Goal: Information Seeking & Learning: Learn about a topic

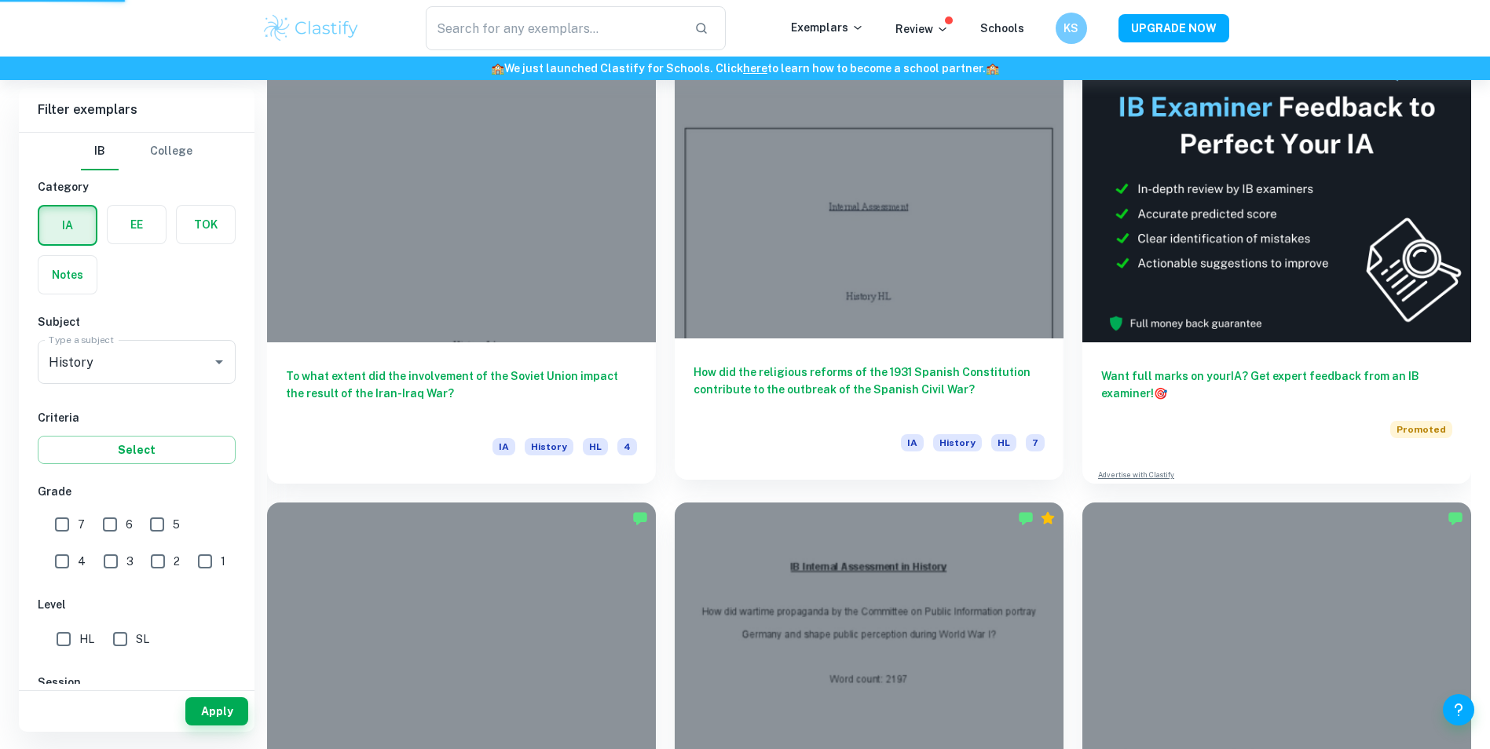
scroll to position [511, 0]
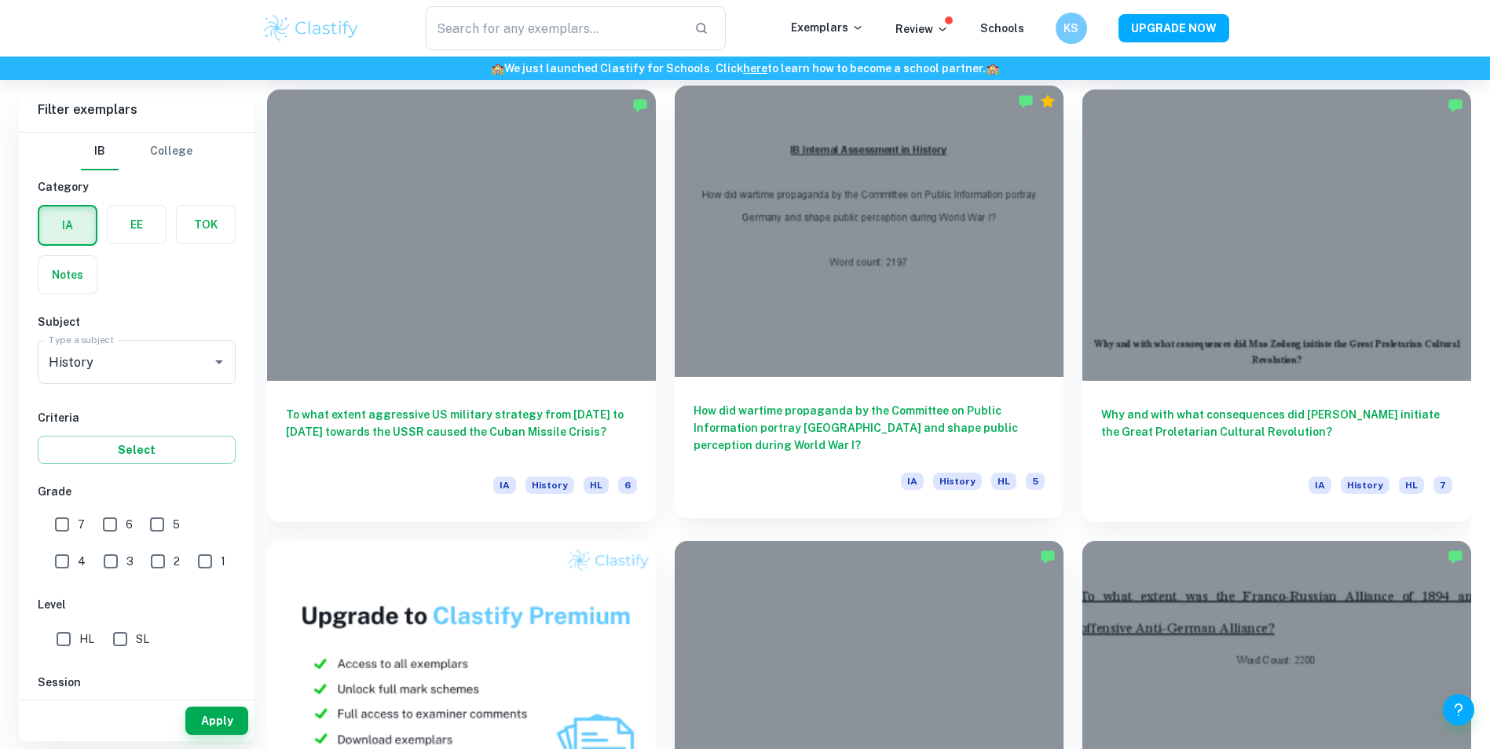
scroll to position [903, 0]
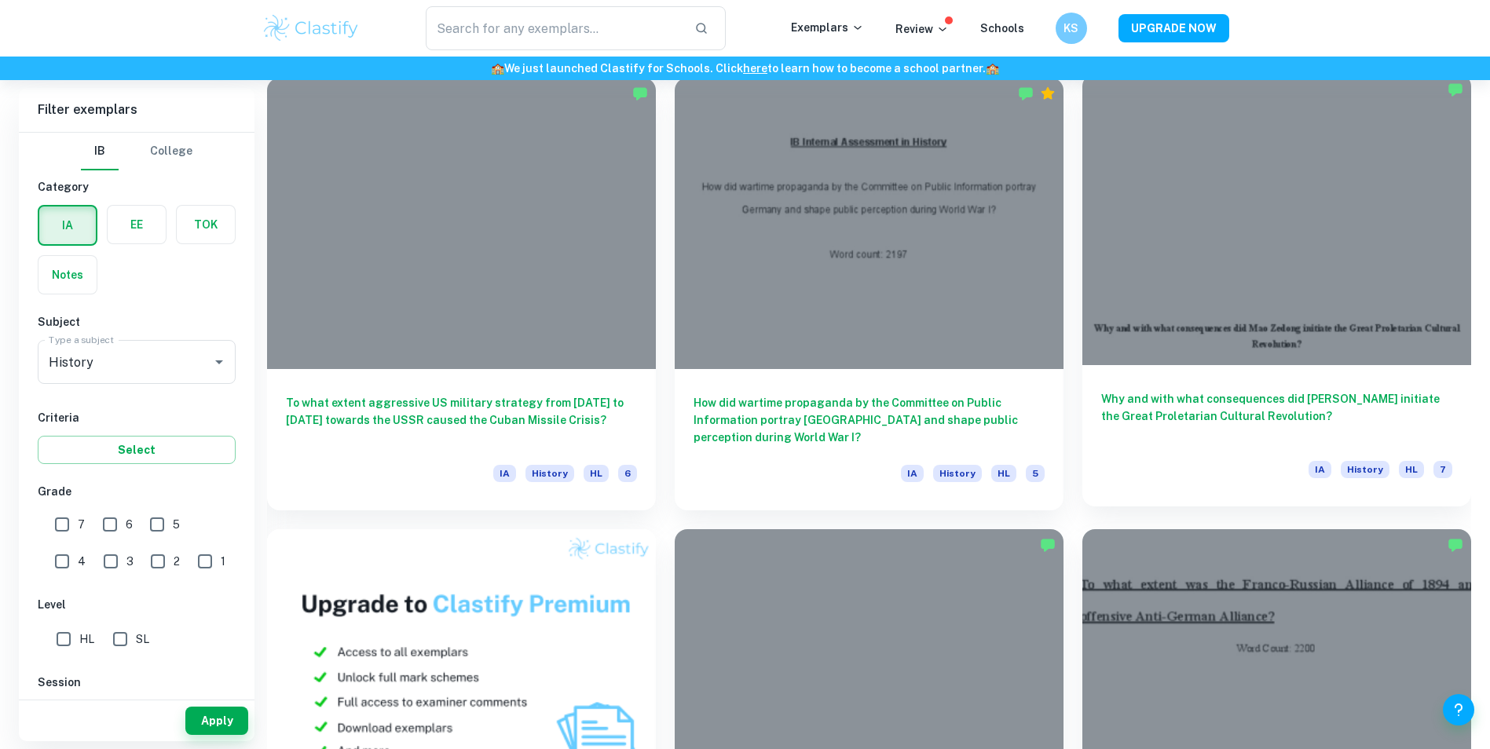
click at [1254, 408] on h6 "Why and with what consequences did [PERSON_NAME] initiate the Great Proletarian…" at bounding box center [1276, 416] width 351 height 52
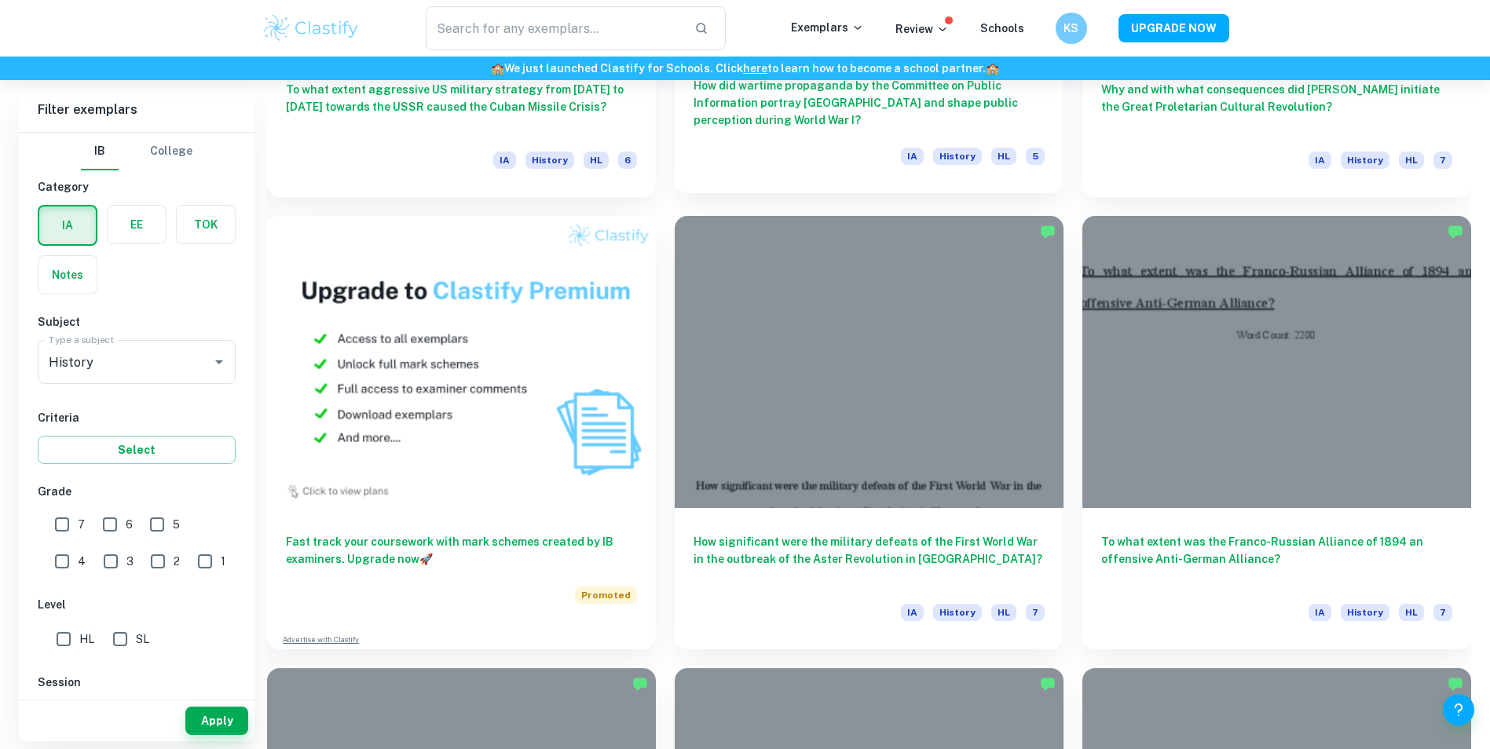
scroll to position [1296, 0]
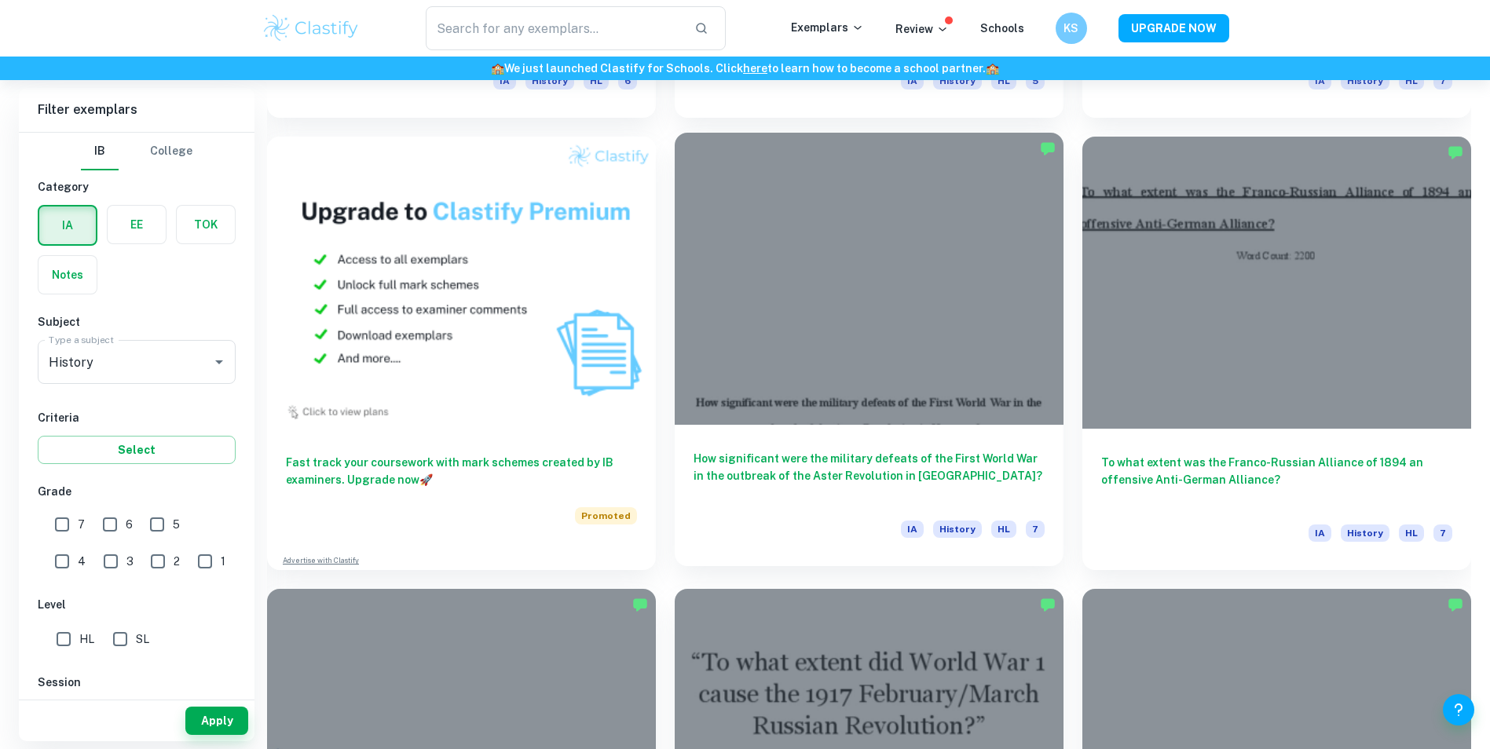
click at [835, 401] on div at bounding box center [869, 278] width 389 height 291
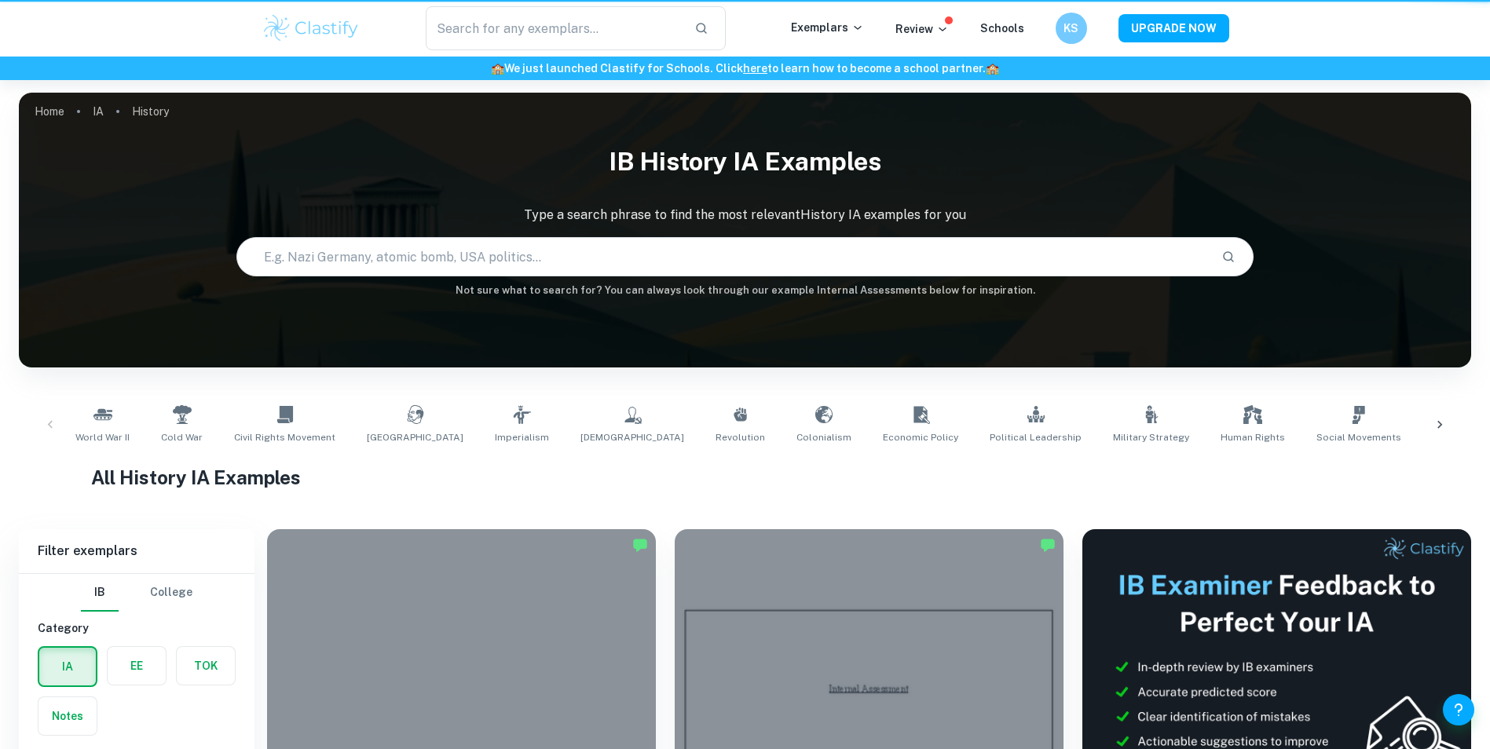
scroll to position [1296, 0]
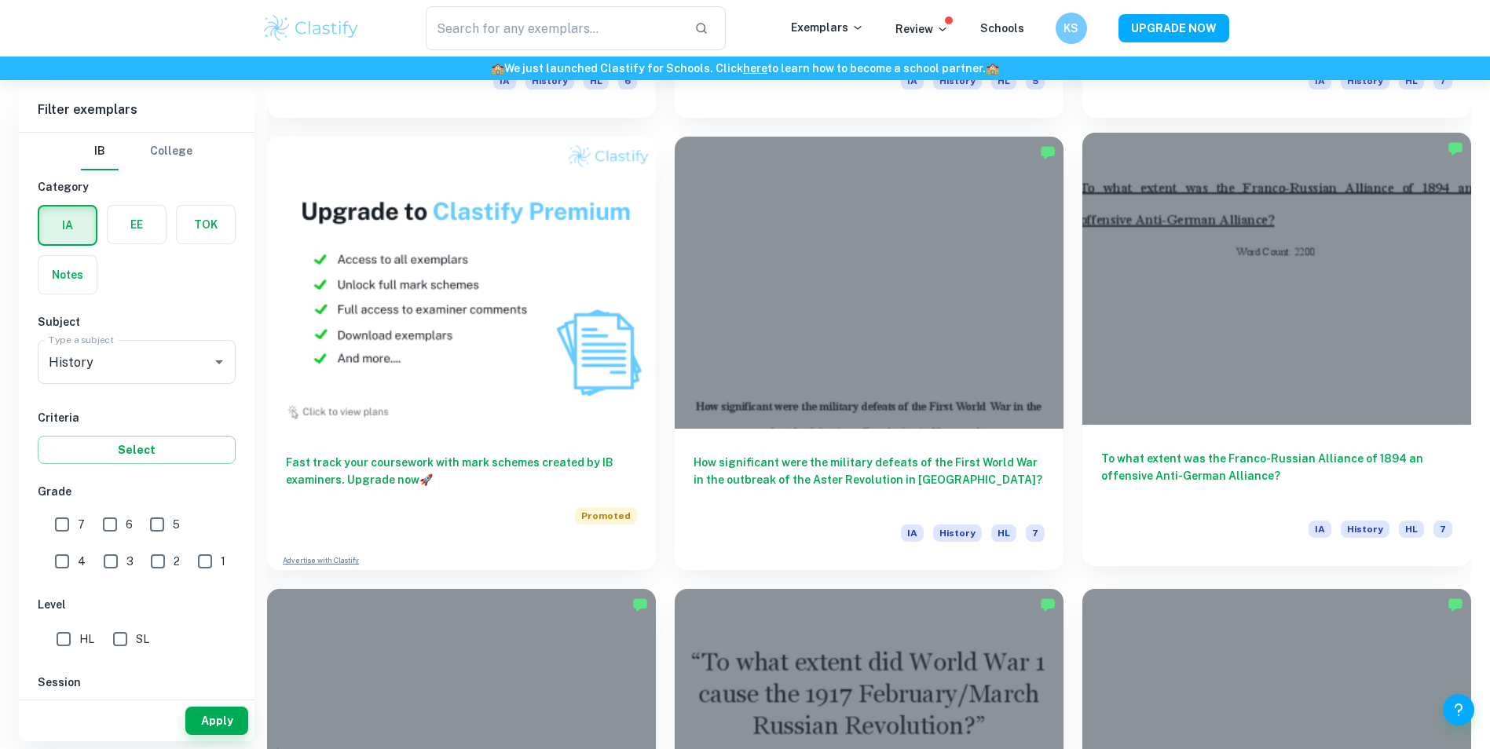
click at [1182, 355] on div at bounding box center [1276, 278] width 389 height 291
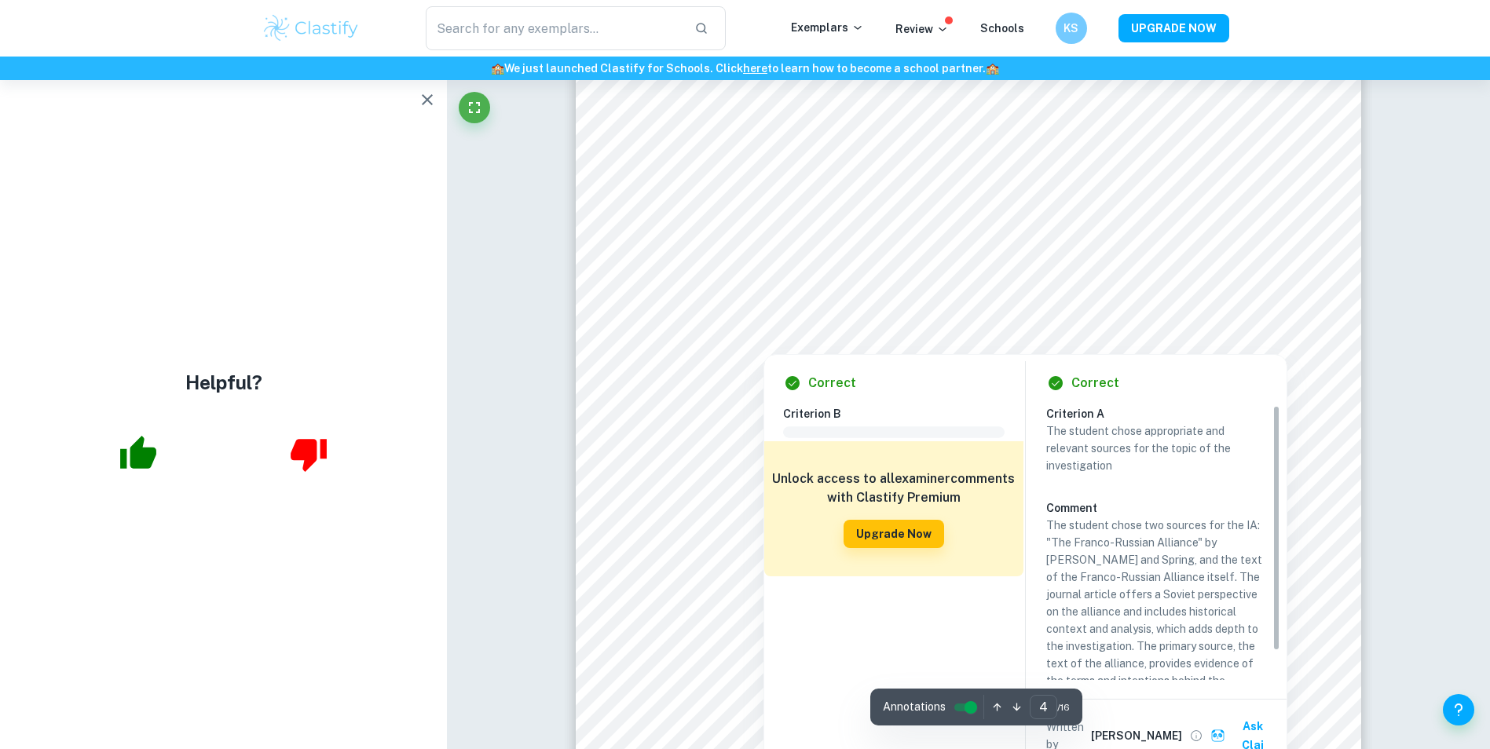
scroll to position [3772, 0]
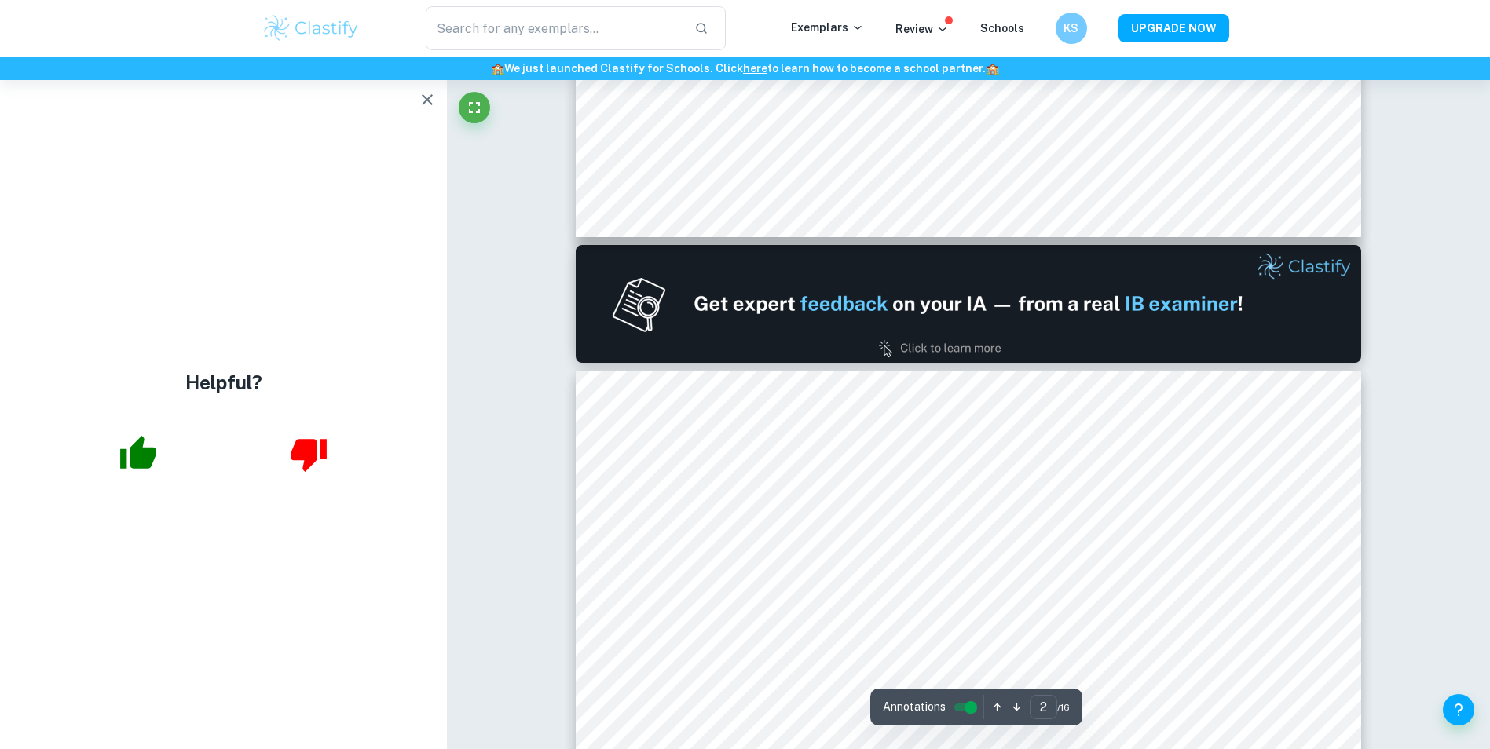
type input "1"
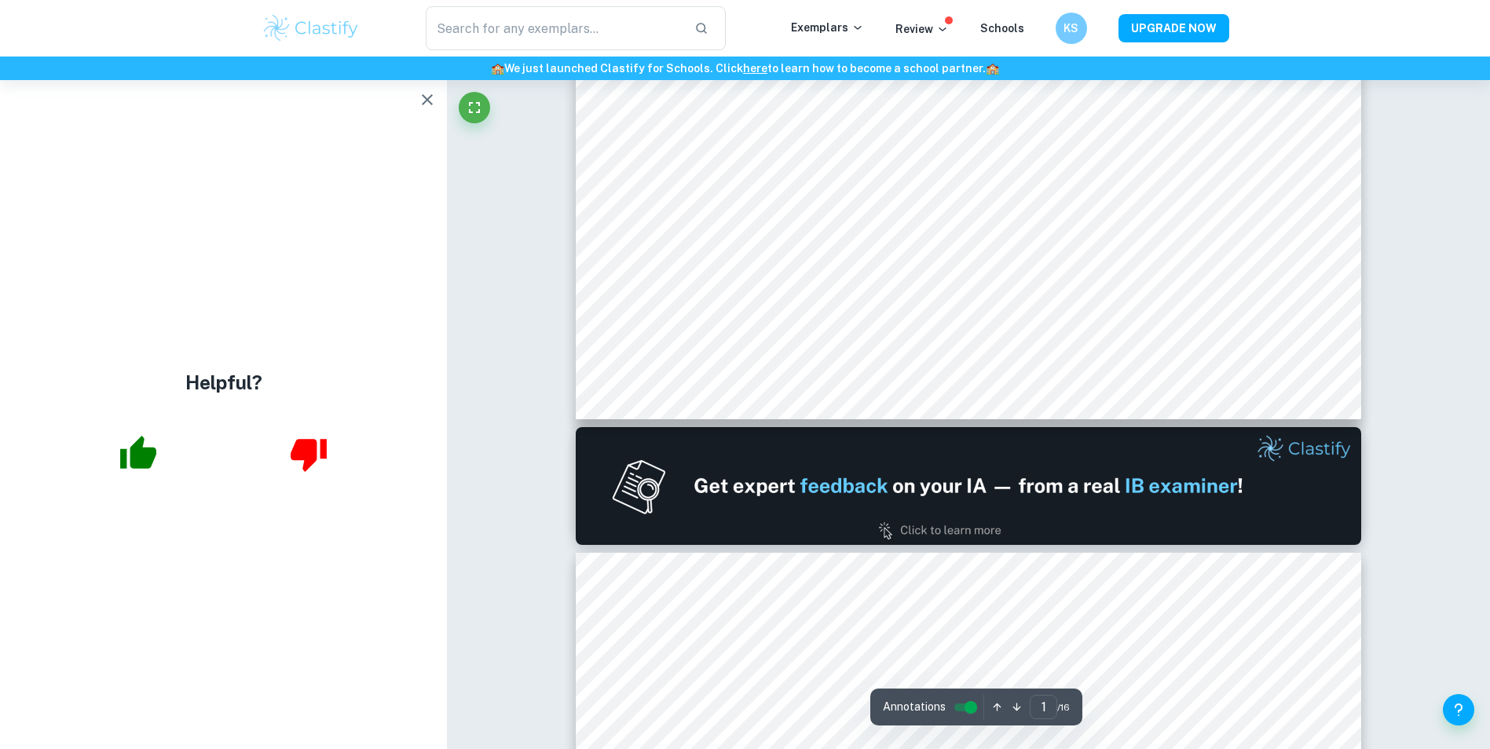
scroll to position [471, 0]
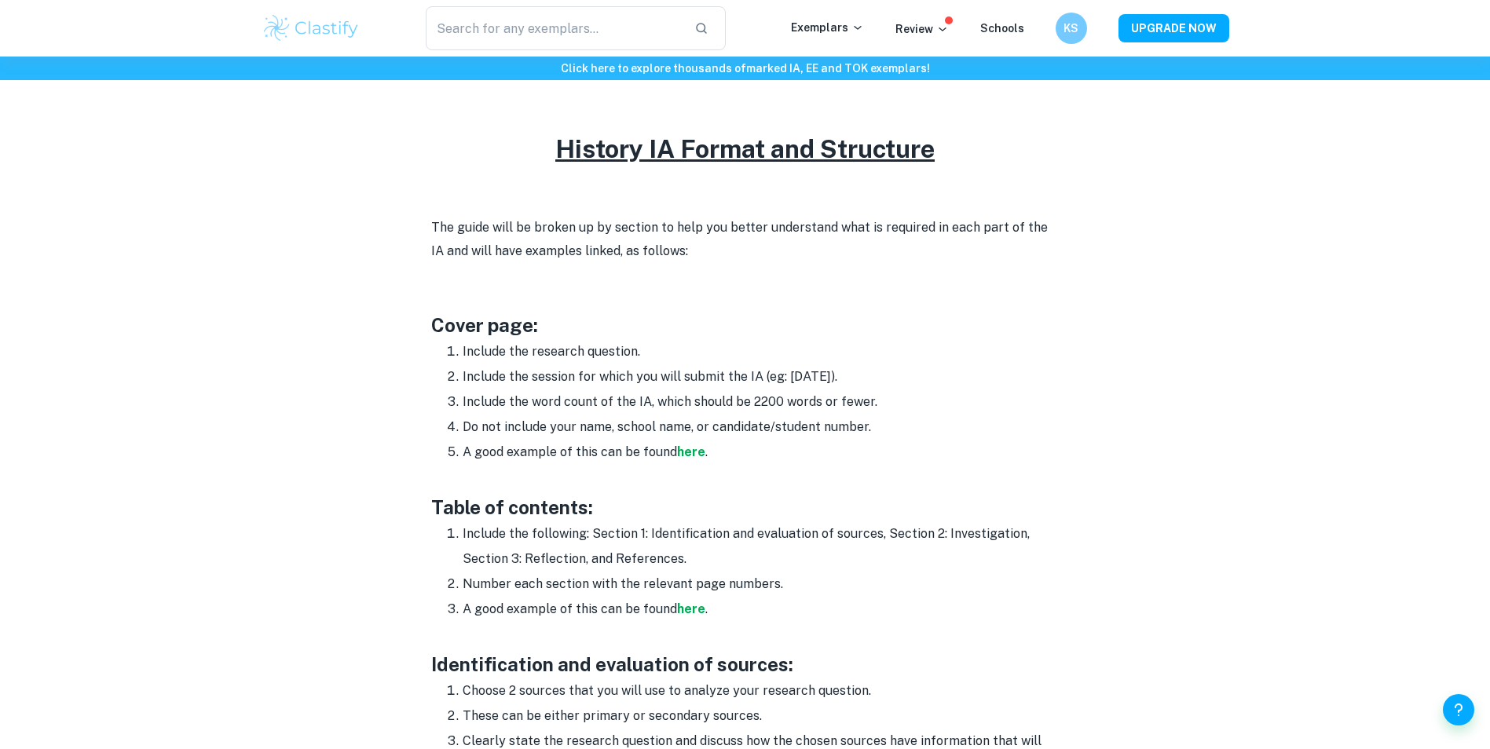
scroll to position [707, 0]
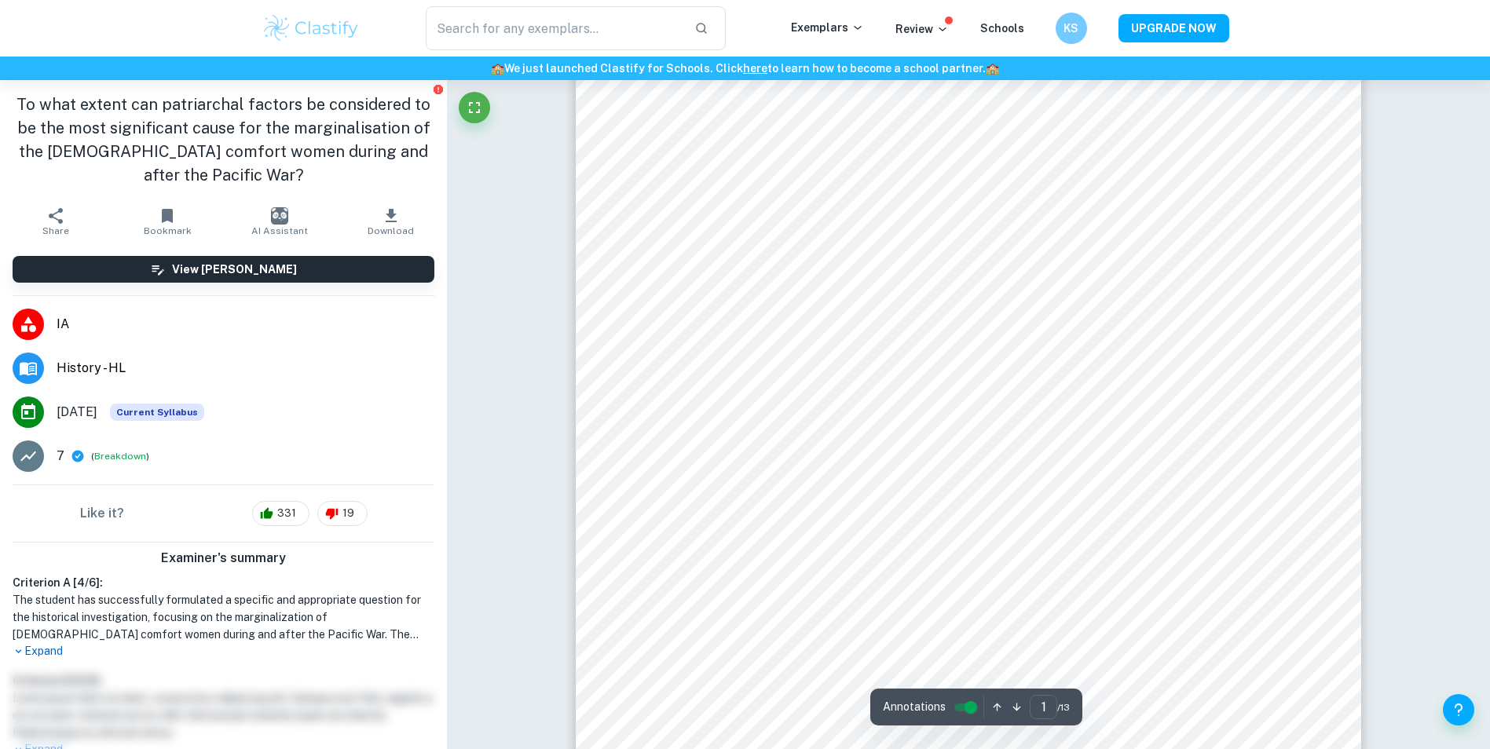
scroll to position [157, 0]
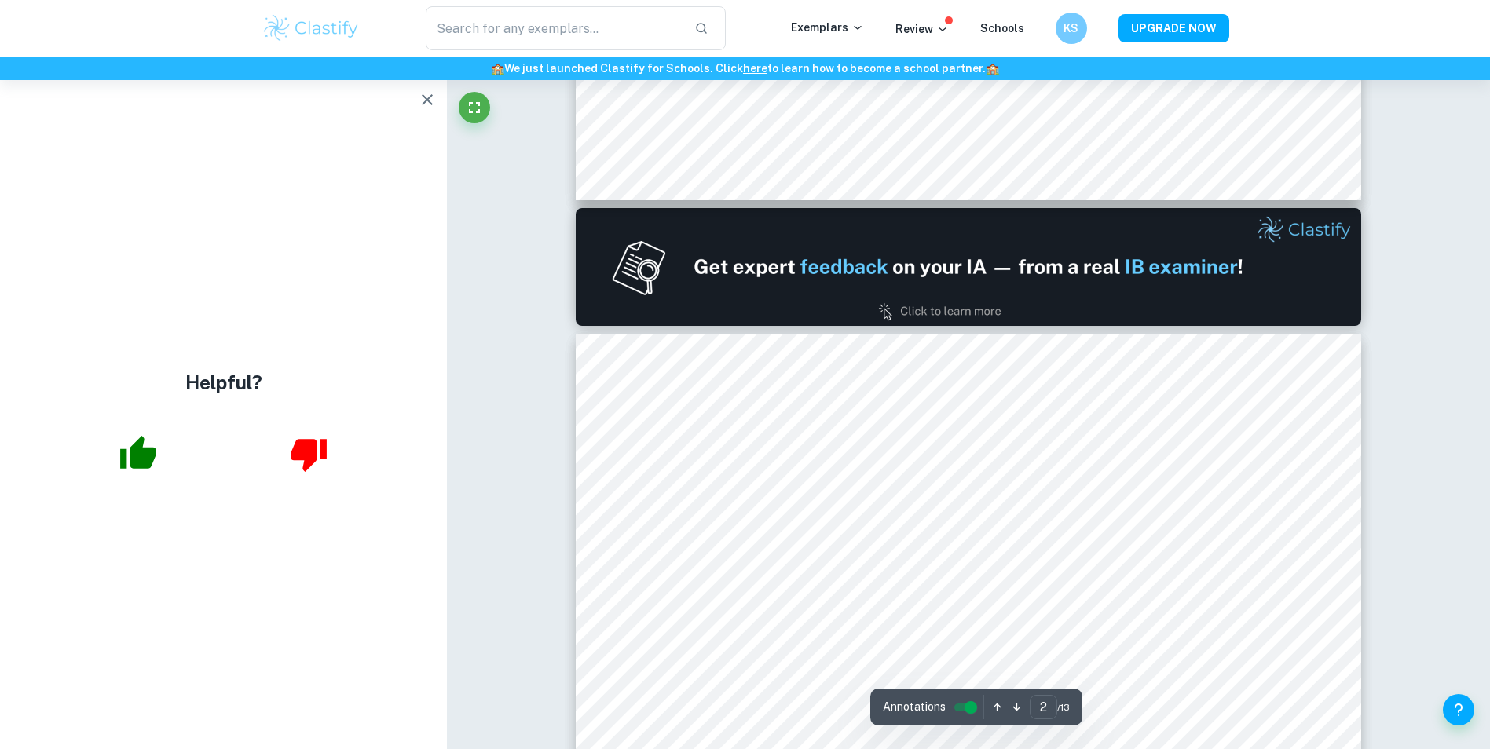
type input "1"
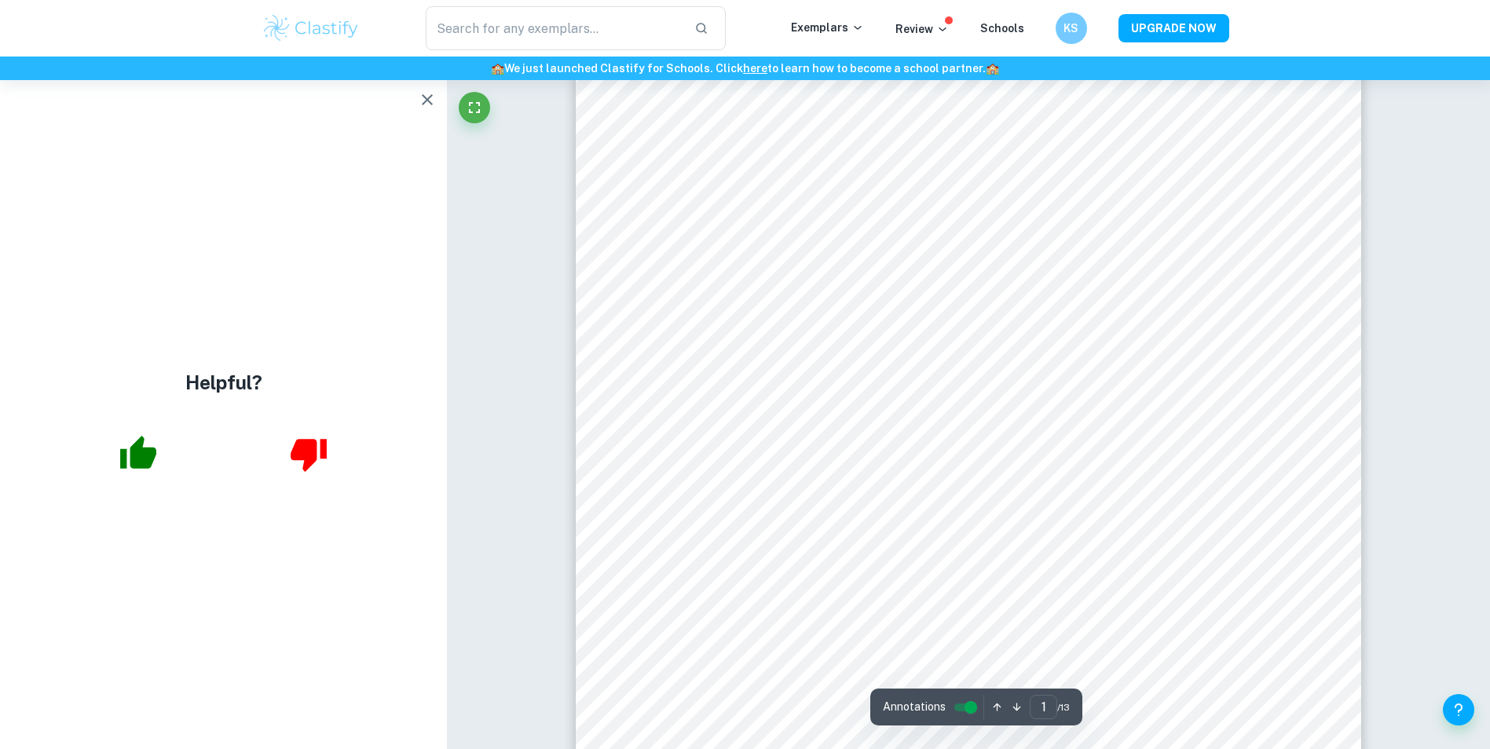
scroll to position [0, 0]
